Goal: Transaction & Acquisition: Purchase product/service

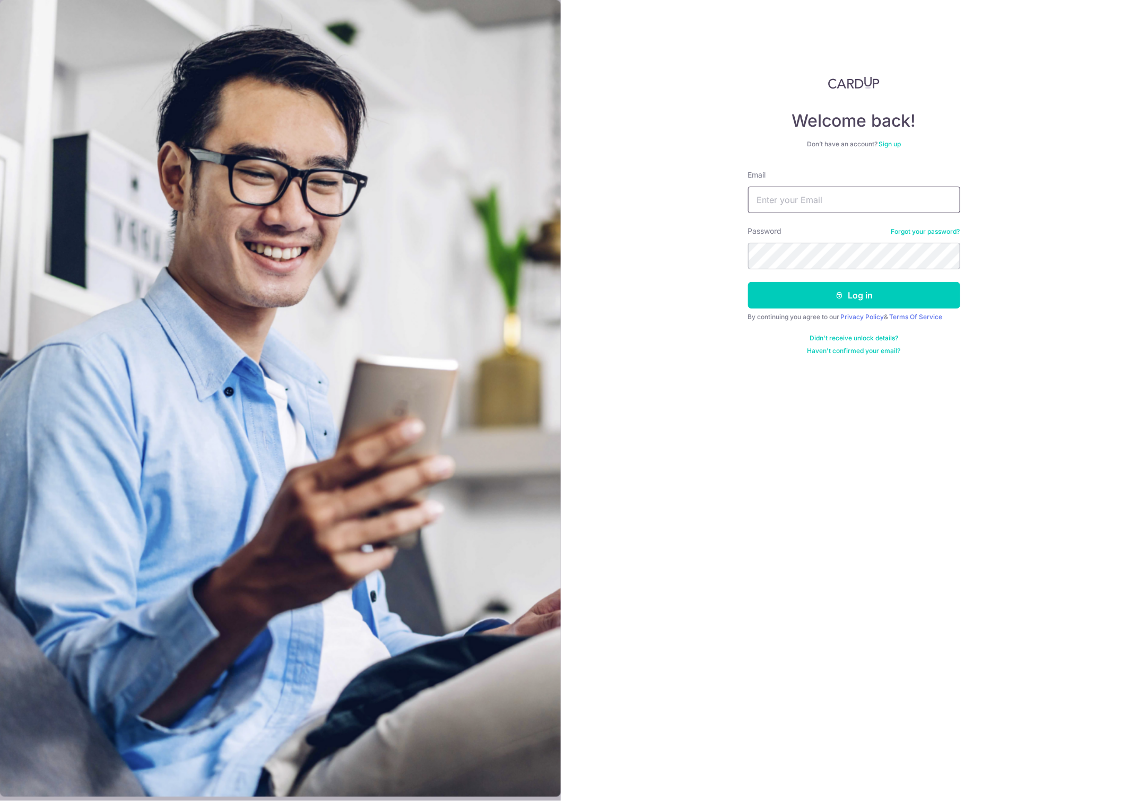
click at [786, 197] on input "Email" at bounding box center [854, 200] width 212 height 27
type input "[PERSON_NAME][EMAIL_ADDRESS][DOMAIN_NAME]"
click at [834, 294] on button "Log in" at bounding box center [854, 295] width 212 height 27
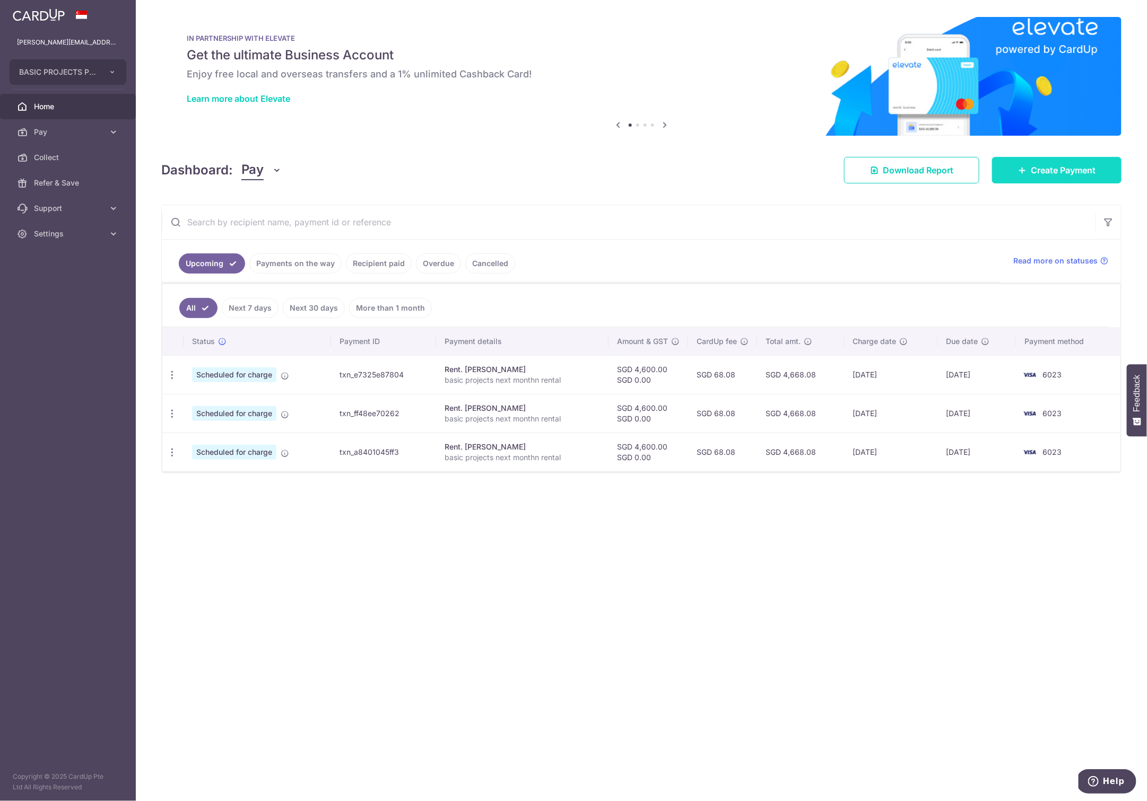
click at [1053, 170] on span "Create Payment" at bounding box center [1062, 170] width 65 height 13
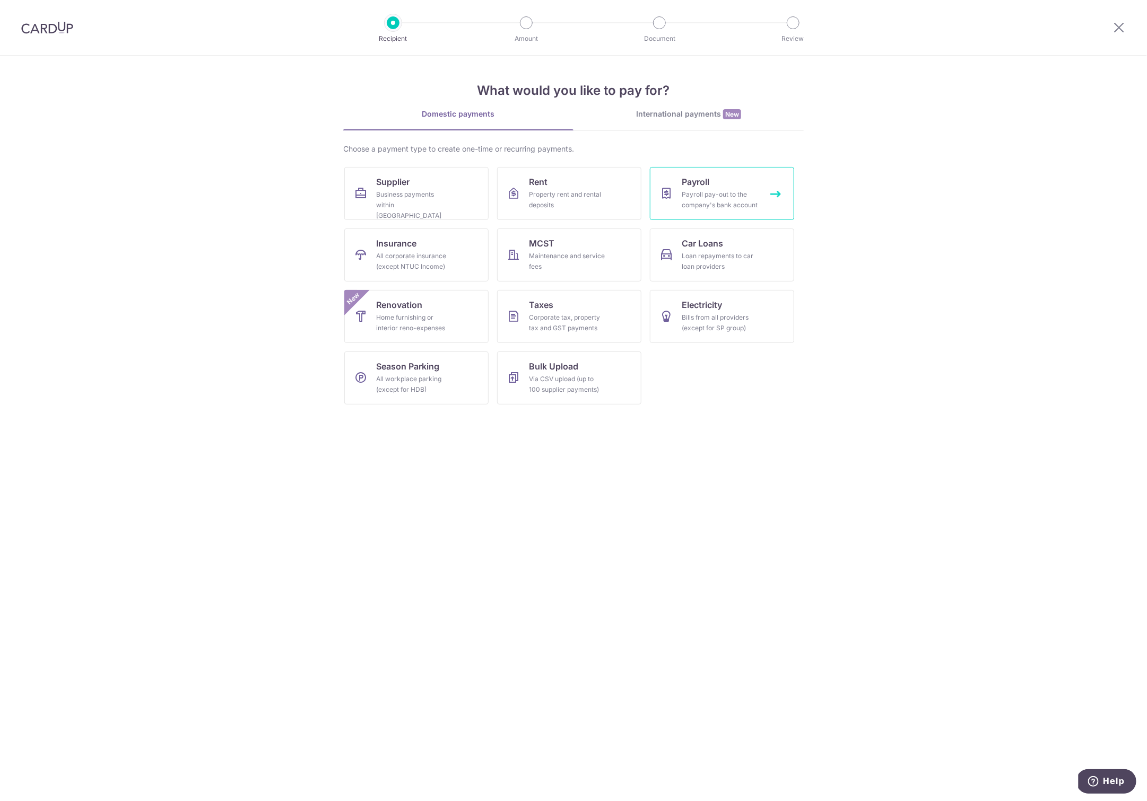
click at [713, 180] on link "Payroll Payroll pay-out to the company's bank account" at bounding box center [722, 193] width 144 height 53
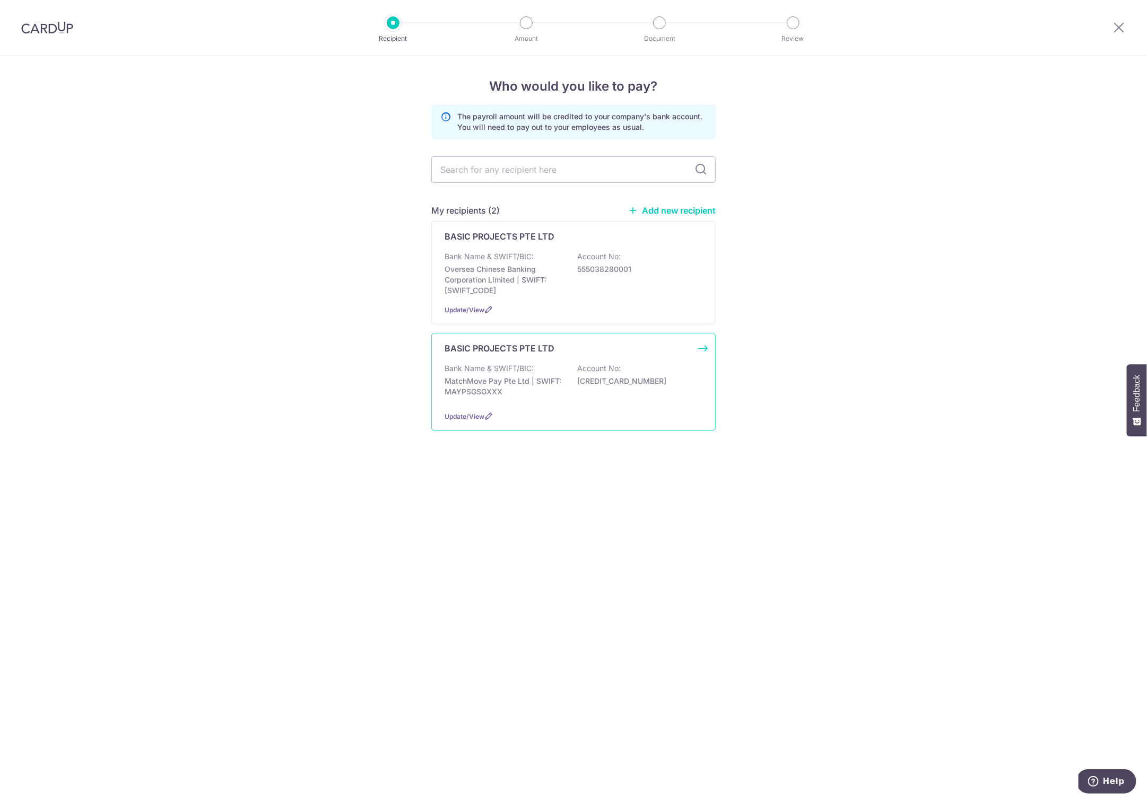
click at [499, 373] on div "Bank Name & SWIFT/BIC: MatchMove Pay Pte Ltd | SWIFT: MAYPSGSGXXX Account No: 6…" at bounding box center [573, 382] width 258 height 39
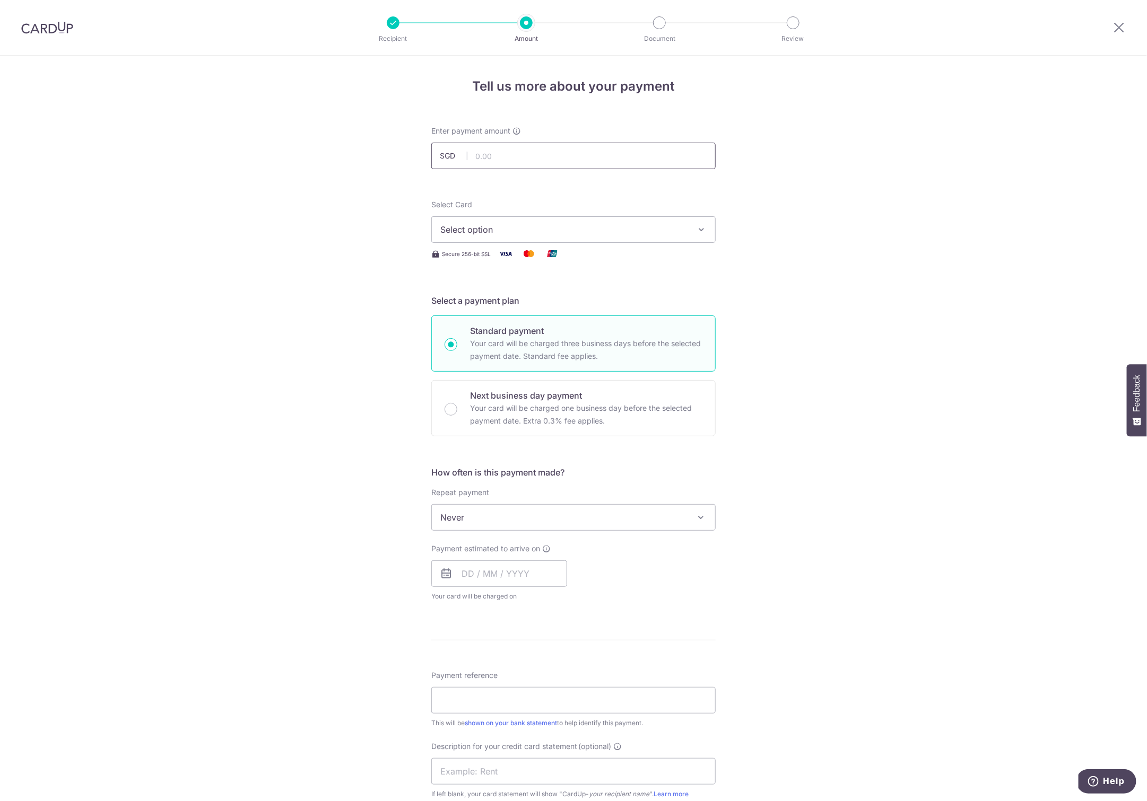
click at [511, 154] on input "text" at bounding box center [573, 156] width 284 height 27
type input "66,939.19"
click at [258, 223] on div "Tell us more about your payment Enter payment amount SGD 66,939.19 66939.19 Sel…" at bounding box center [573, 566] width 1147 height 1020
click at [479, 232] on span "Select option" at bounding box center [563, 229] width 247 height 13
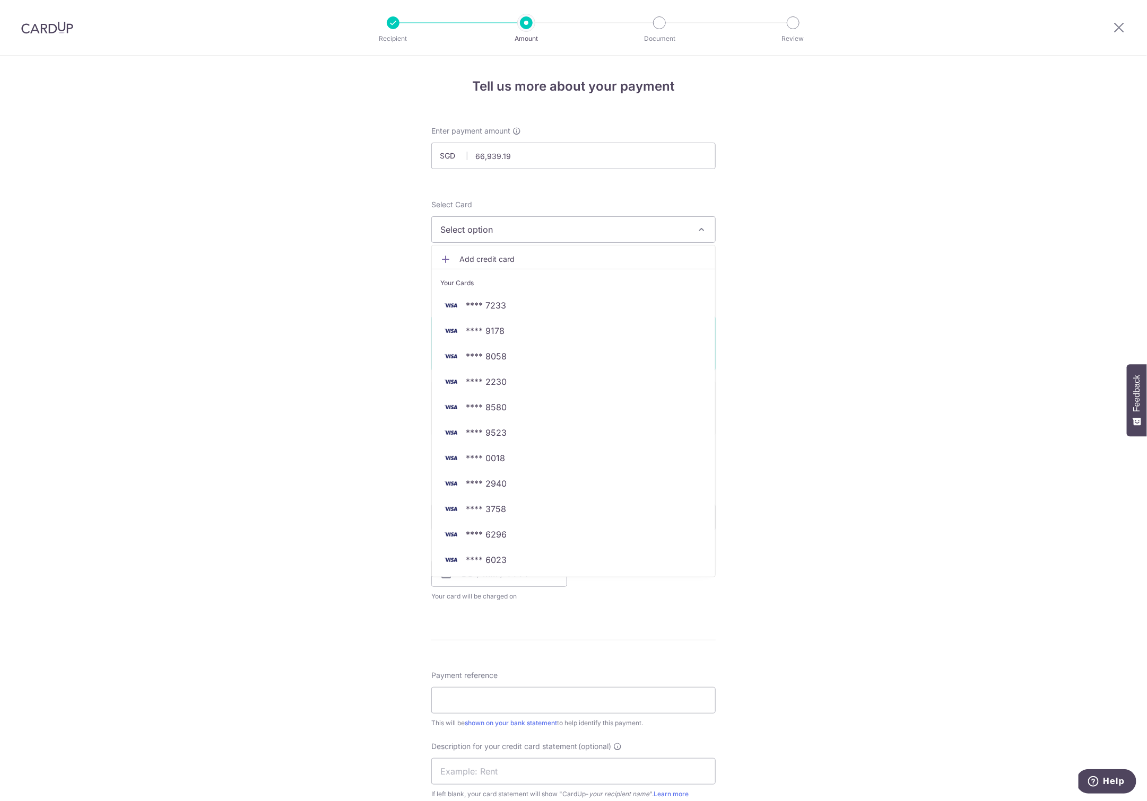
click at [495, 230] on span "Select option" at bounding box center [563, 229] width 247 height 13
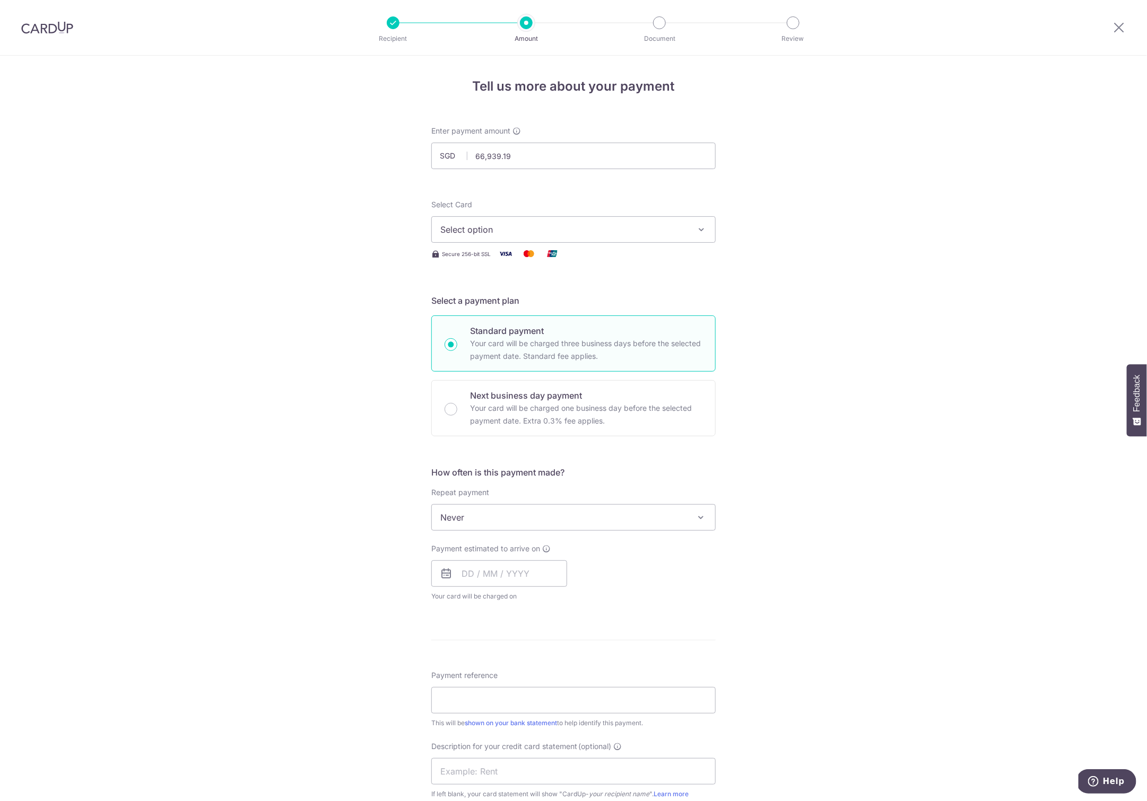
click at [517, 224] on span "Select option" at bounding box center [563, 229] width 247 height 13
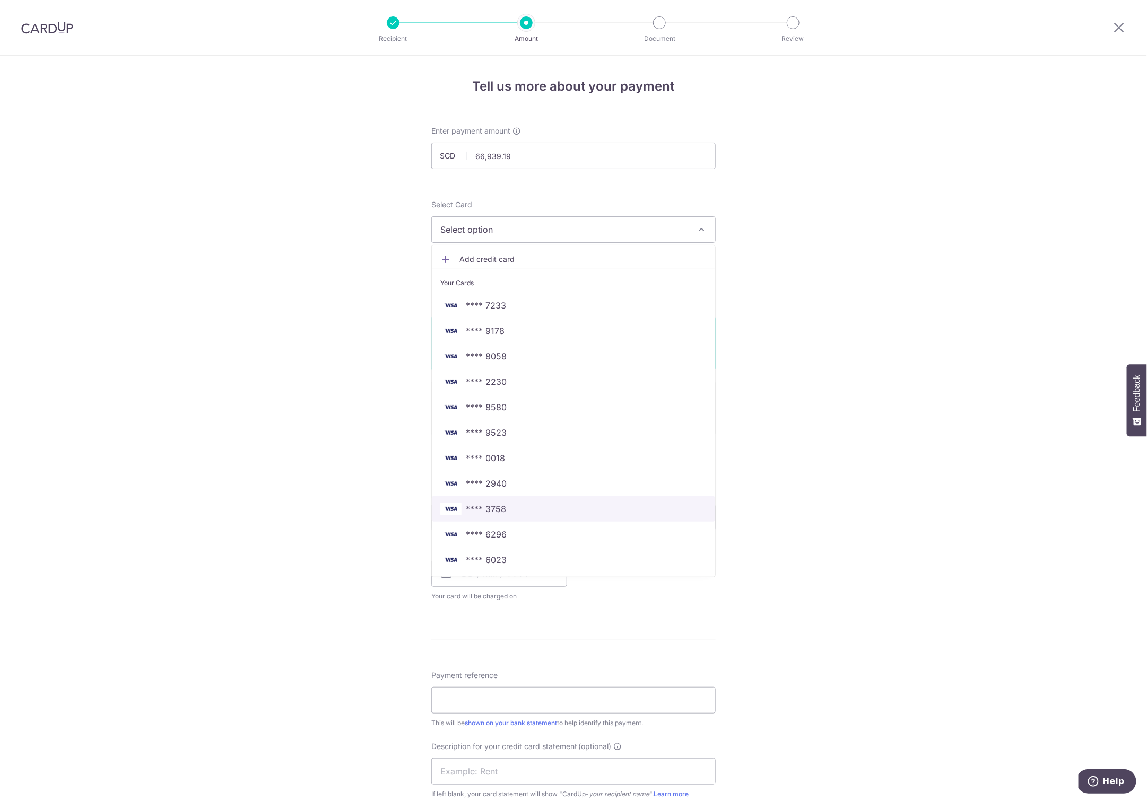
click at [488, 512] on span "**** 3758" at bounding box center [486, 509] width 40 height 13
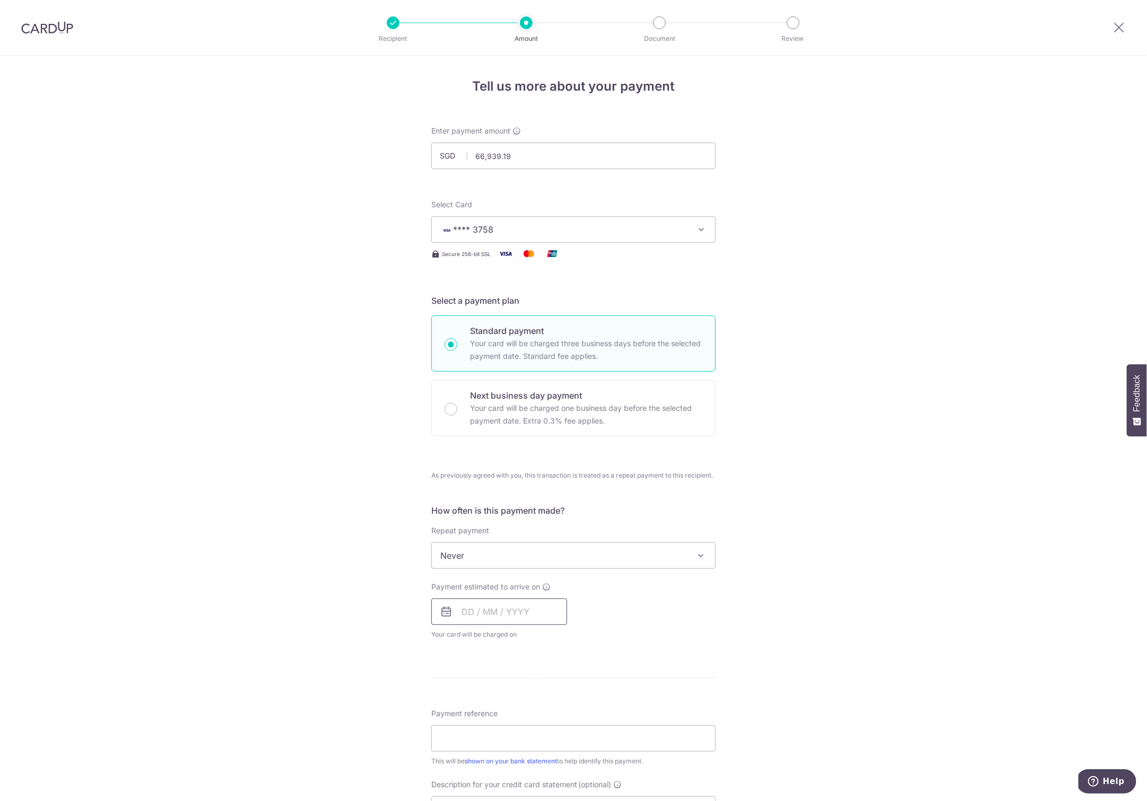
click at [491, 619] on input "text" at bounding box center [499, 612] width 136 height 27
click at [538, 686] on link "4" at bounding box center [537, 687] width 17 height 17
type input "04/09/2025"
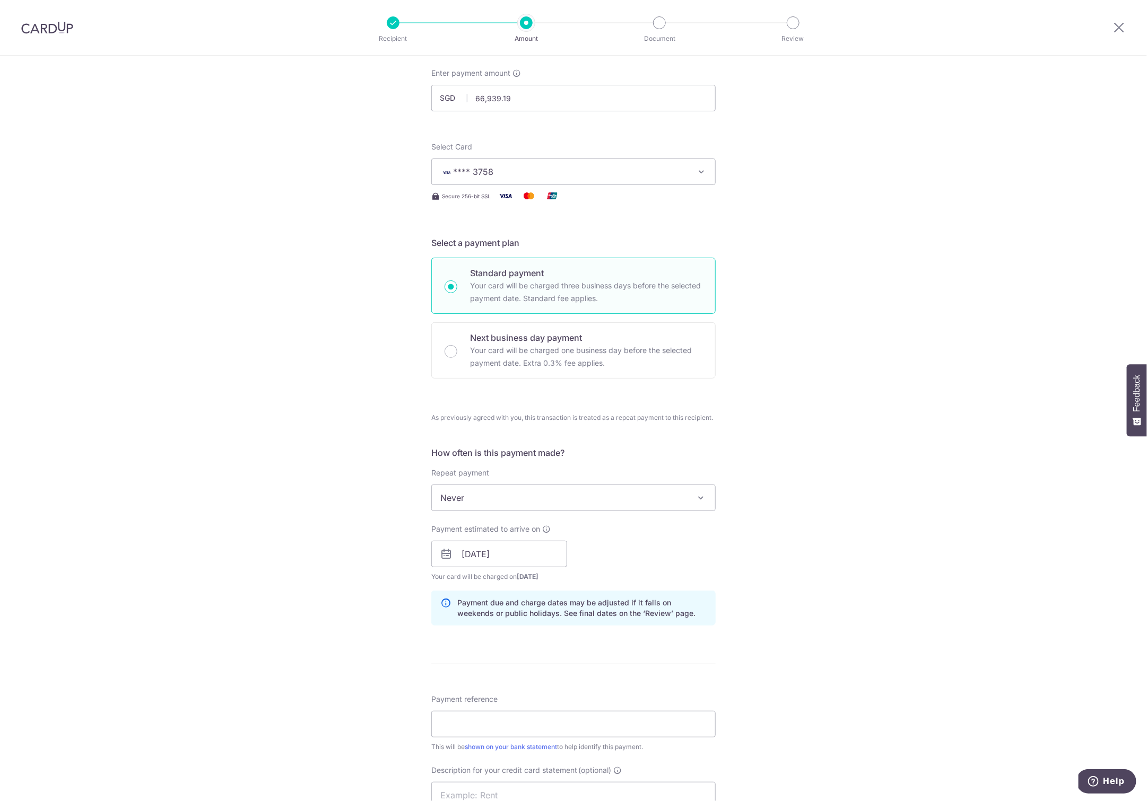
scroll to position [219, 0]
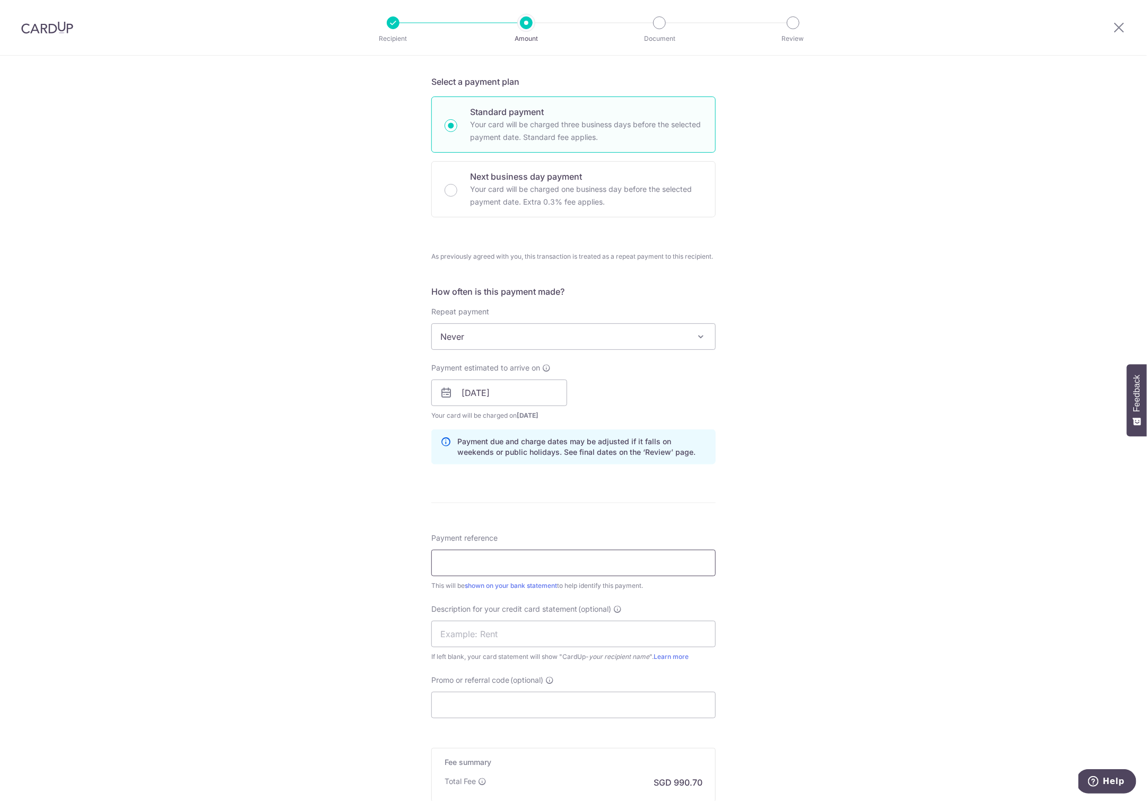
click at [452, 563] on input "Payment reference" at bounding box center [573, 563] width 284 height 27
click at [494, 565] on input "Admin PR July 2024" at bounding box center [573, 563] width 284 height 27
type input "Admin PR Aug 2025"
click at [851, 587] on div "Tell us more about your payment Enter payment amount SGD 66,939.19 66939.19 Sel…" at bounding box center [573, 388] width 1147 height 1102
click at [453, 631] on input "text" at bounding box center [573, 634] width 284 height 27
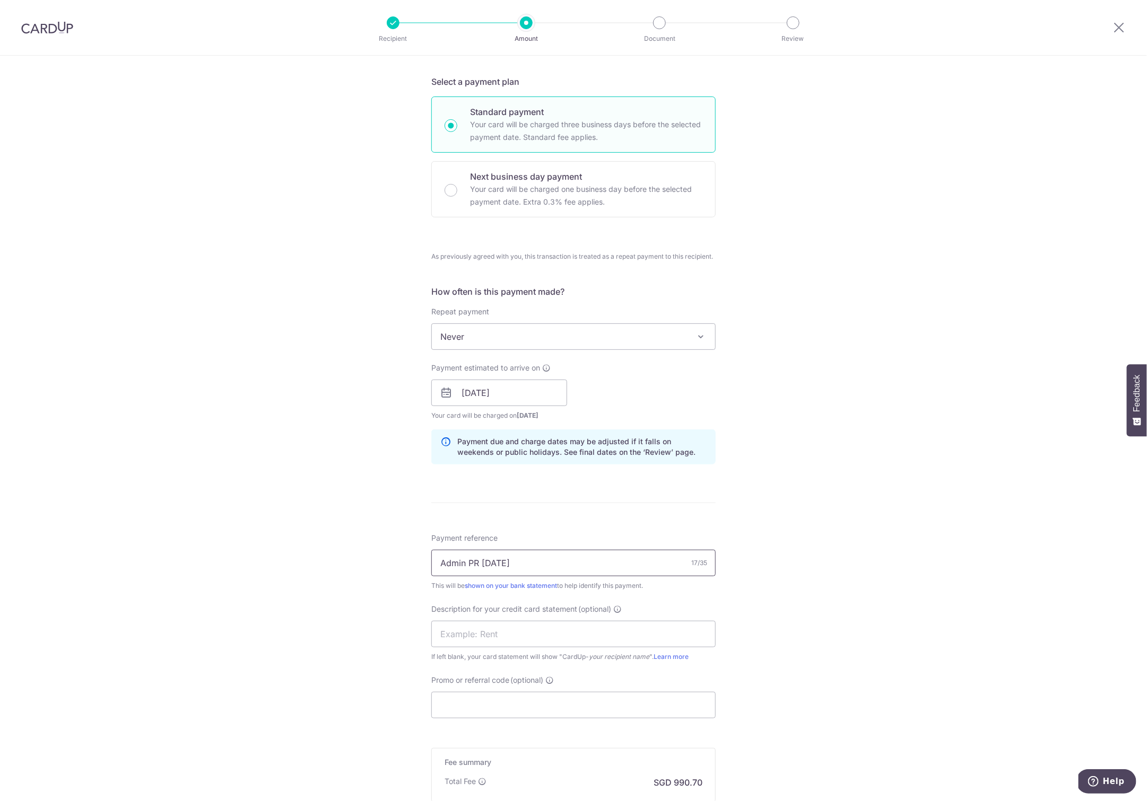
drag, startPoint x: 436, startPoint y: 560, endPoint x: 518, endPoint y: 562, distance: 81.2
click at [518, 562] on input "Admin PR Aug 2025" at bounding box center [573, 563] width 284 height 27
click at [447, 637] on input "text" at bounding box center [573, 634] width 284 height 27
paste input "Admin PR Aug 20"
type input "Admin PR Aug 20"
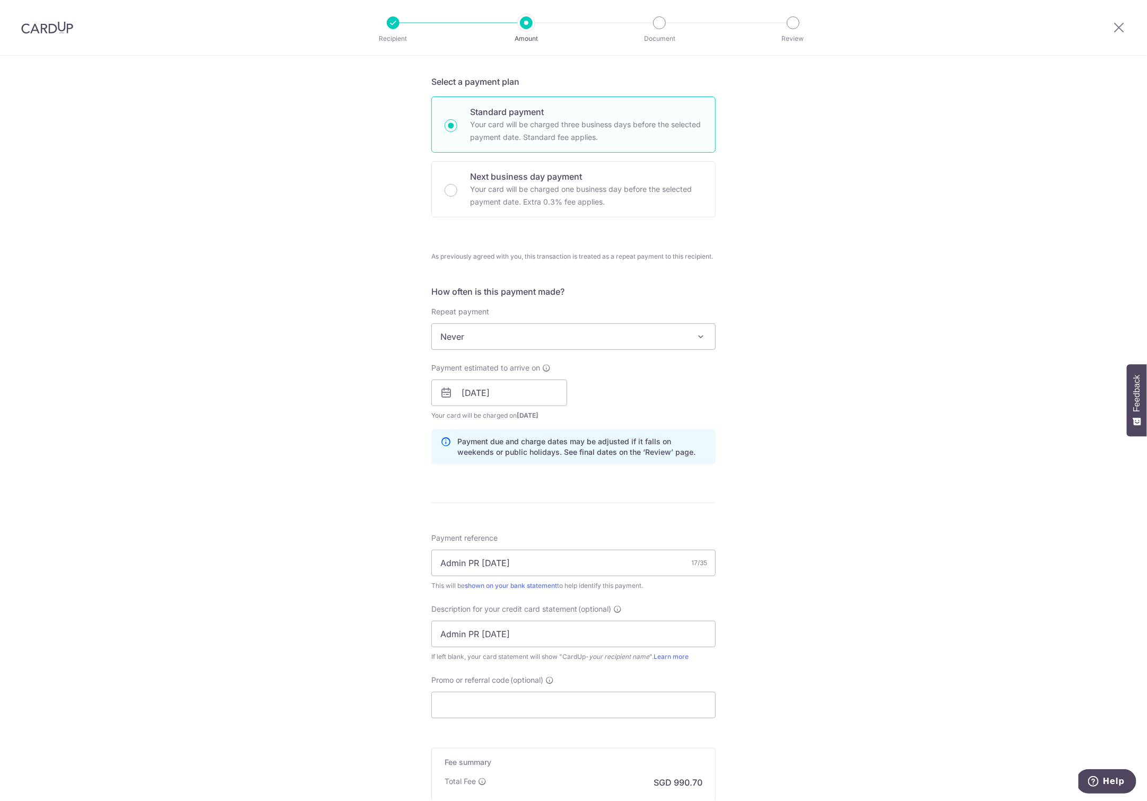
click at [295, 652] on div "Tell us more about your payment Enter payment amount SGD 66,939.19 66939.19 Sel…" at bounding box center [573, 388] width 1147 height 1102
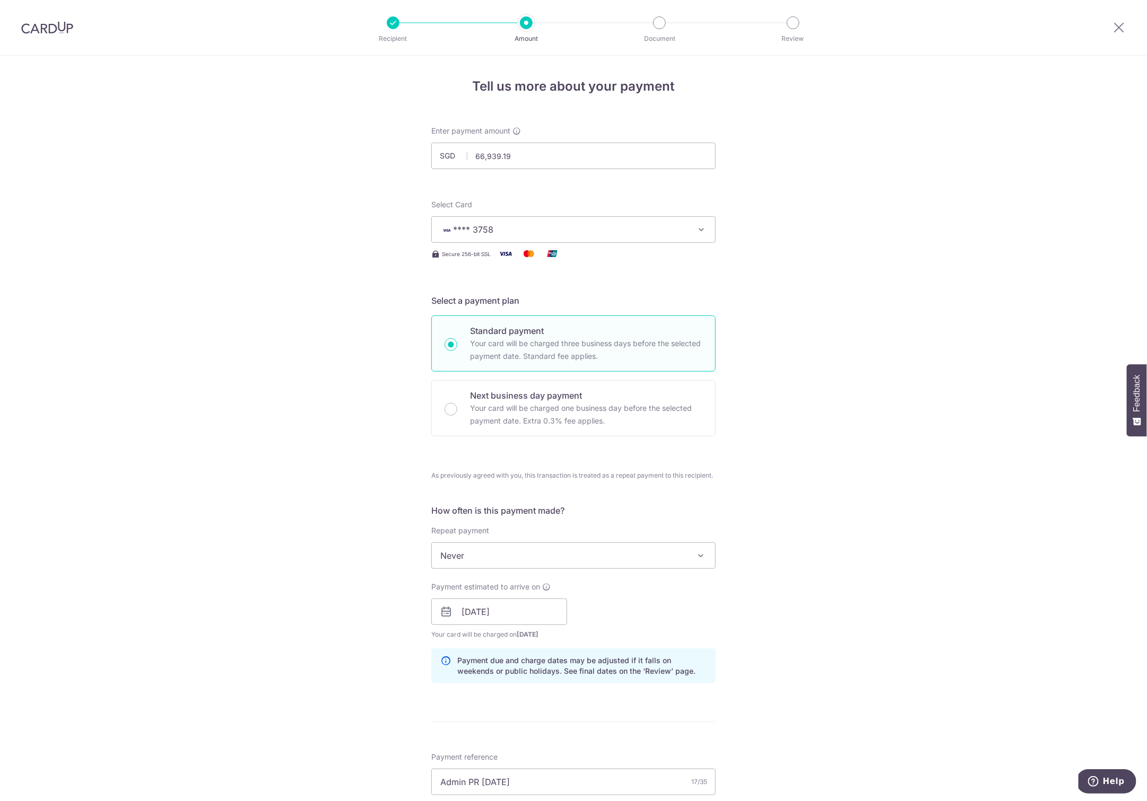
scroll to position [286, 0]
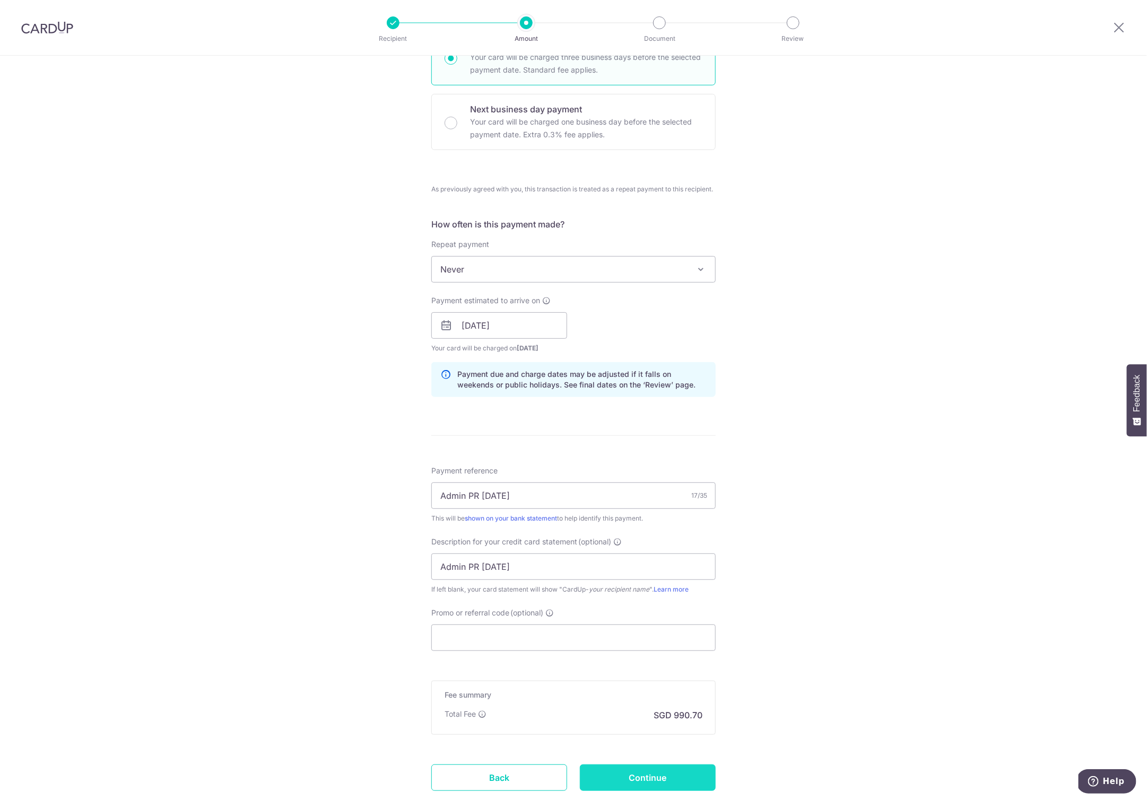
click at [627, 779] on input "Continue" at bounding box center [648, 778] width 136 height 27
type input "Create Schedule"
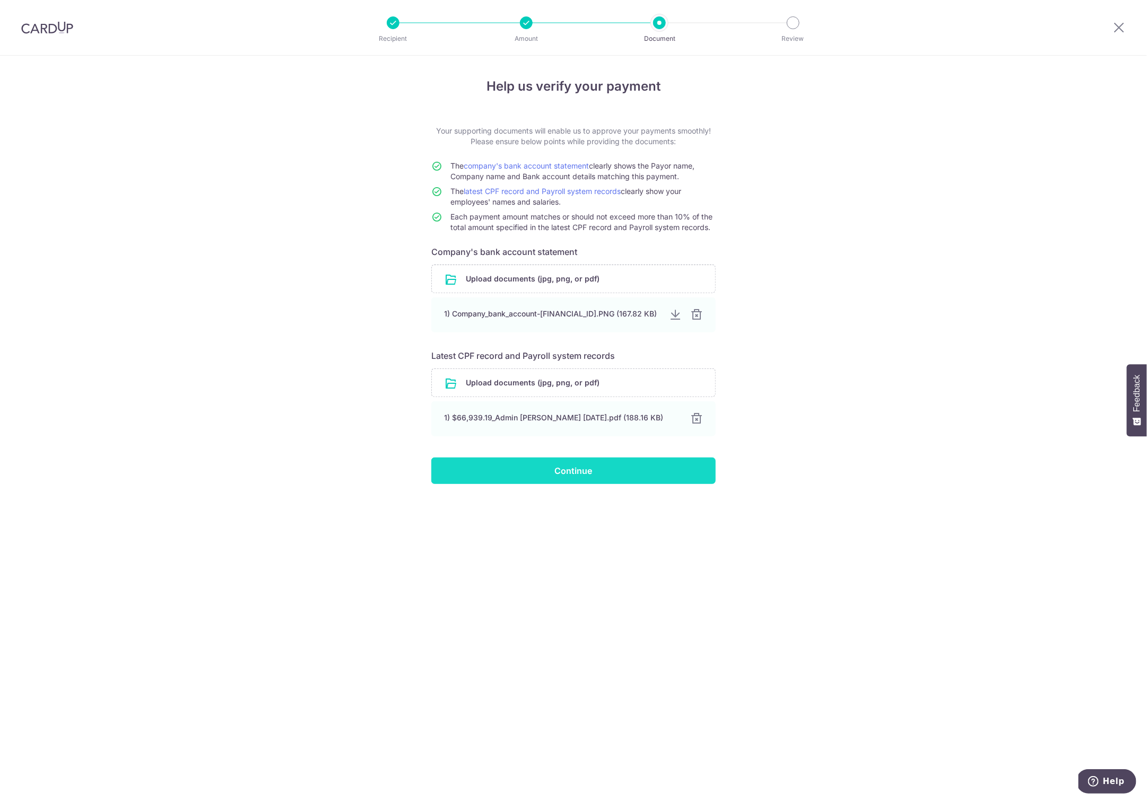
click at [578, 474] on input "Continue" at bounding box center [573, 471] width 284 height 27
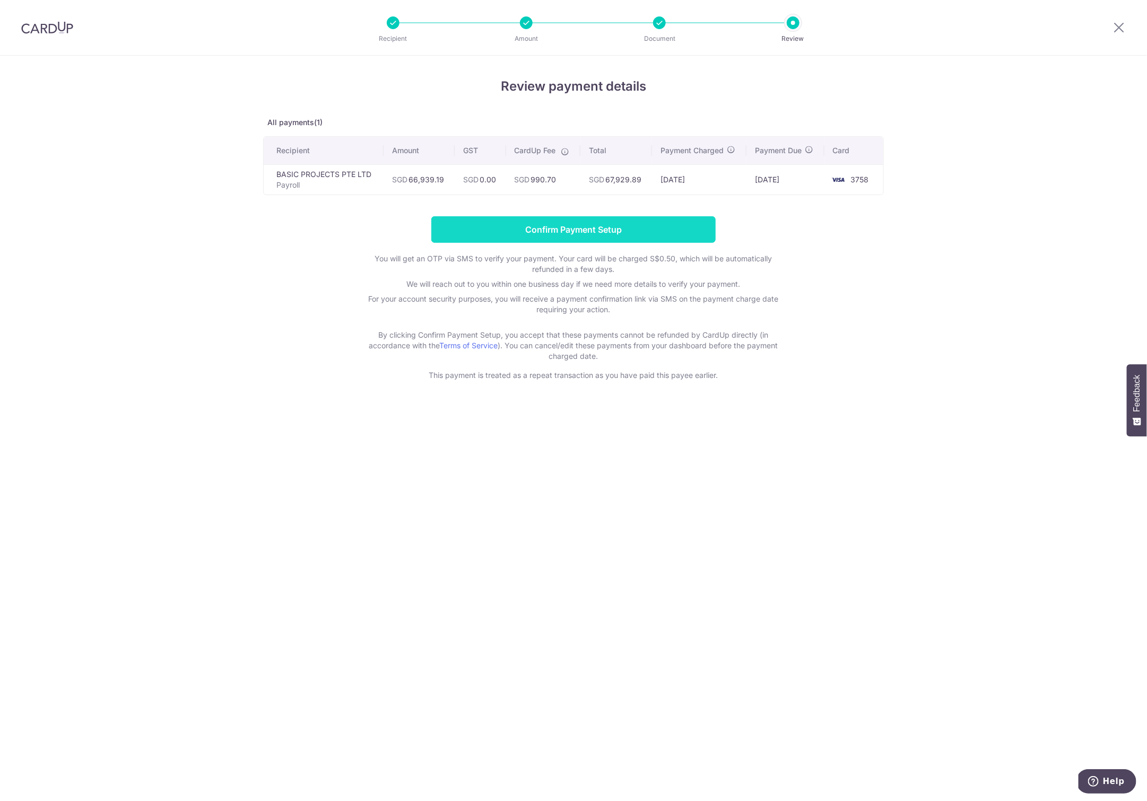
click at [587, 222] on input "Confirm Payment Setup" at bounding box center [573, 229] width 284 height 27
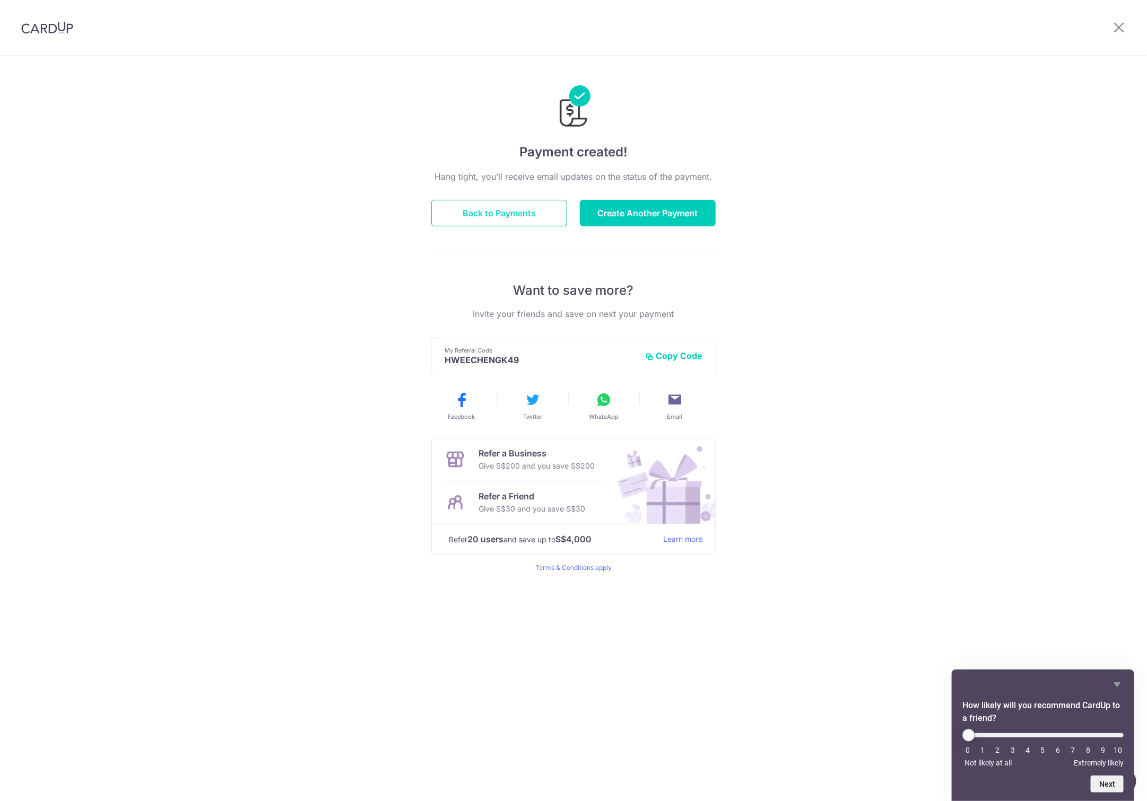
click at [460, 212] on button "Back to Payments" at bounding box center [499, 213] width 136 height 27
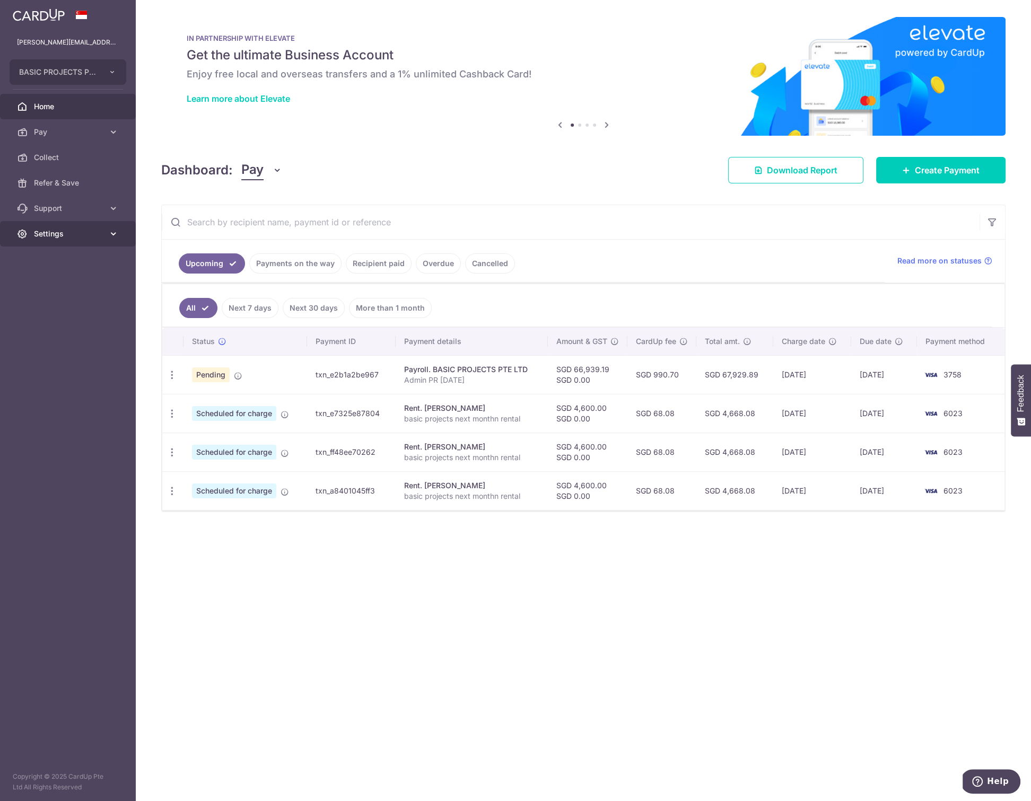
click at [62, 236] on span "Settings" at bounding box center [69, 234] width 70 height 11
click at [71, 284] on span "Logout" at bounding box center [69, 285] width 70 height 11
